Goal: Navigation & Orientation: Find specific page/section

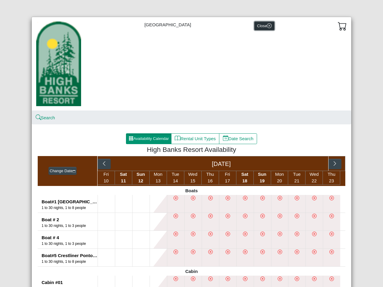
click at [258, 26] on button "Close" at bounding box center [264, 26] width 20 height 9
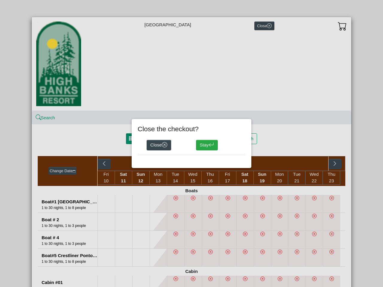
click at [340, 26] on div "Close the checkout? Close Stay" at bounding box center [191, 143] width 383 height 287
click at [43, 118] on div "Close the checkout? Close Stay" at bounding box center [191, 143] width 383 height 287
click at [146, 139] on div "Close Stay" at bounding box center [192, 146] width 108 height 20
click at [193, 139] on div "Close Stay" at bounding box center [192, 146] width 108 height 20
click at [236, 139] on div "Close Stay" at bounding box center [192, 146] width 108 height 20
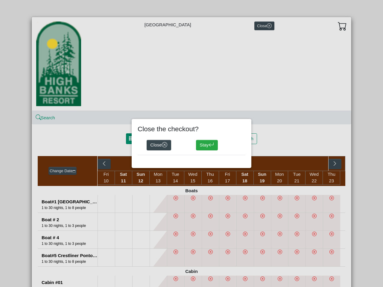
click at [60, 171] on div "Close the checkout? Close Stay" at bounding box center [191, 143] width 383 height 287
click at [102, 165] on div "Close the checkout? Close Stay" at bounding box center [191, 143] width 383 height 287
click at [332, 165] on div "Close the checkout? Close Stay" at bounding box center [191, 143] width 383 height 287
click at [104, 204] on div "Close the checkout? Close Stay" at bounding box center [191, 143] width 383 height 287
